Goal: Task Accomplishment & Management: Complete application form

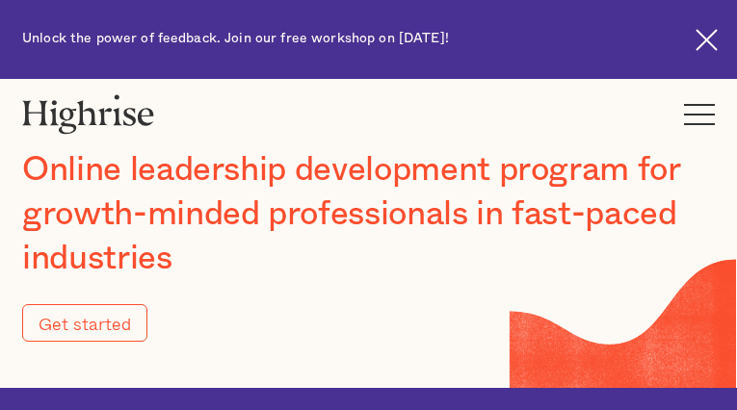
type input "Submit"
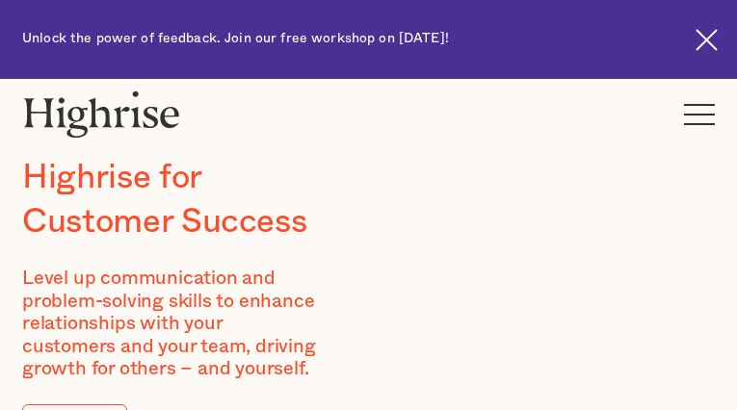
type input "MexVcUaOuxBJ"
type input "mYPKMDlKkp"
type input "[EMAIL_ADDRESS][DOMAIN_NAME]"
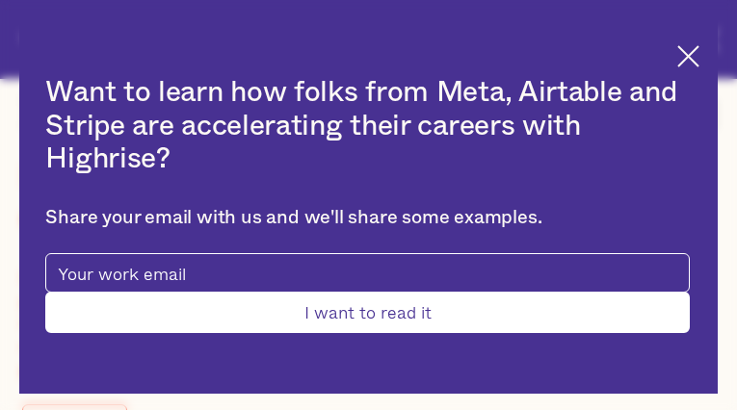
type input "VdjULgMgUM"
type input "irlpyDzMGaeyff"
type input "[EMAIL_ADDRESS][DOMAIN_NAME]"
type input "7636560166"
type input "tfvUirOMdLPT"
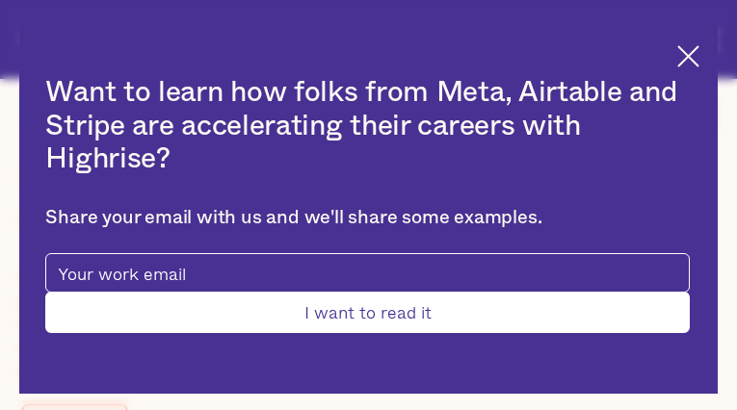
type input "MnNjOQtv"
type input "[EMAIL_ADDRESS][DOMAIN_NAME]"
type input "9388287467"
type input "Submit"
type input "rmdCliiNjVbHNR"
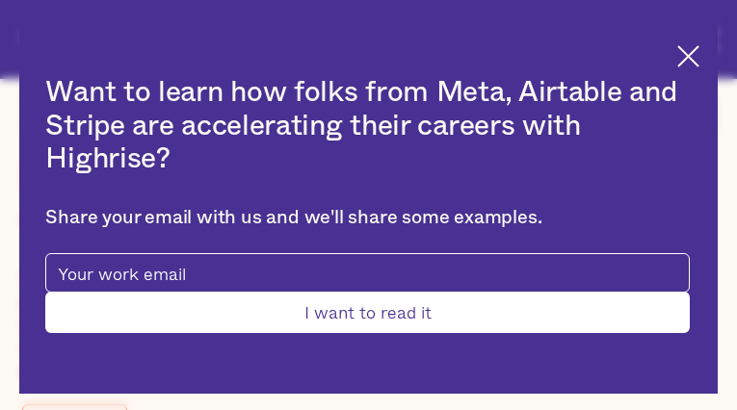
type input "mCrmNNcsat"
type input "[EMAIL_ADDRESS][DOMAIN_NAME]"
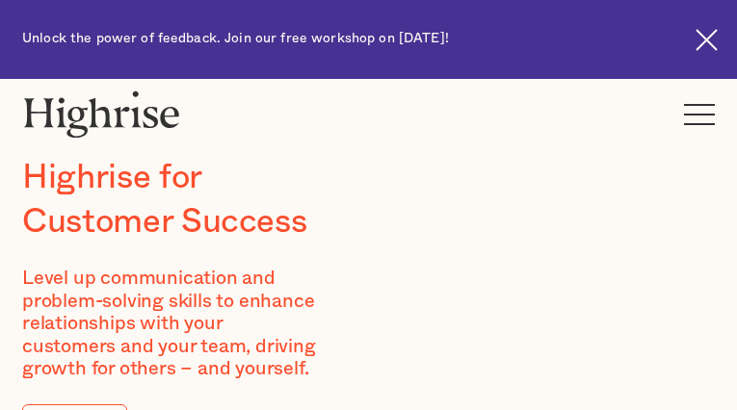
type input "dqbdFuzb"
type input "GCGODYBuxMXocsA"
type input "[EMAIL_ADDRESS][DOMAIN_NAME]"
type input "3713825162"
type input "OoxzeCfxAHSgbiy"
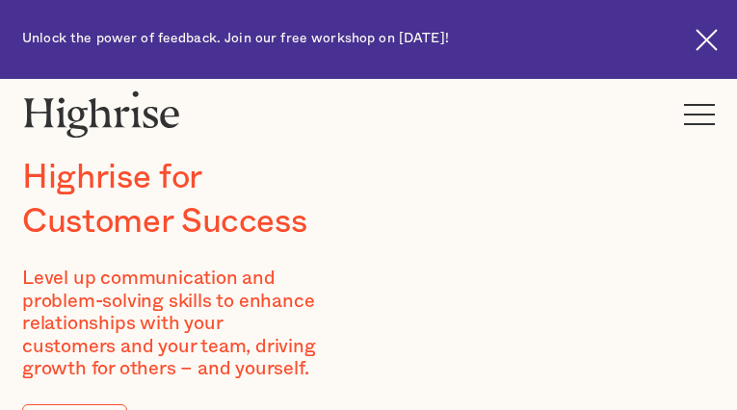
type input "TTrtlCgpJu"
type input "[EMAIL_ADDRESS][DOMAIN_NAME]"
type input "tNxEKPXGWcujGfk"
type input "ebKTZIsGE"
type input "[EMAIL_ADDRESS][DOMAIN_NAME]"
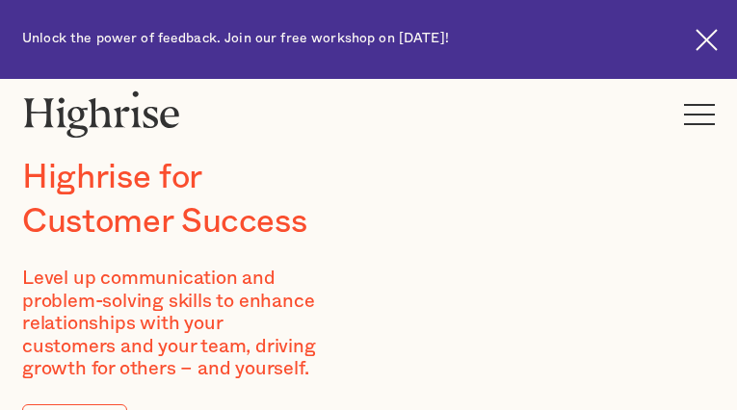
type input "UQqxpdVaxJHT"
type input "XTNENSzvpeSrTU"
type input "[EMAIL_ADDRESS][DOMAIN_NAME]"
type input "3052162907"
